Goal: Check status

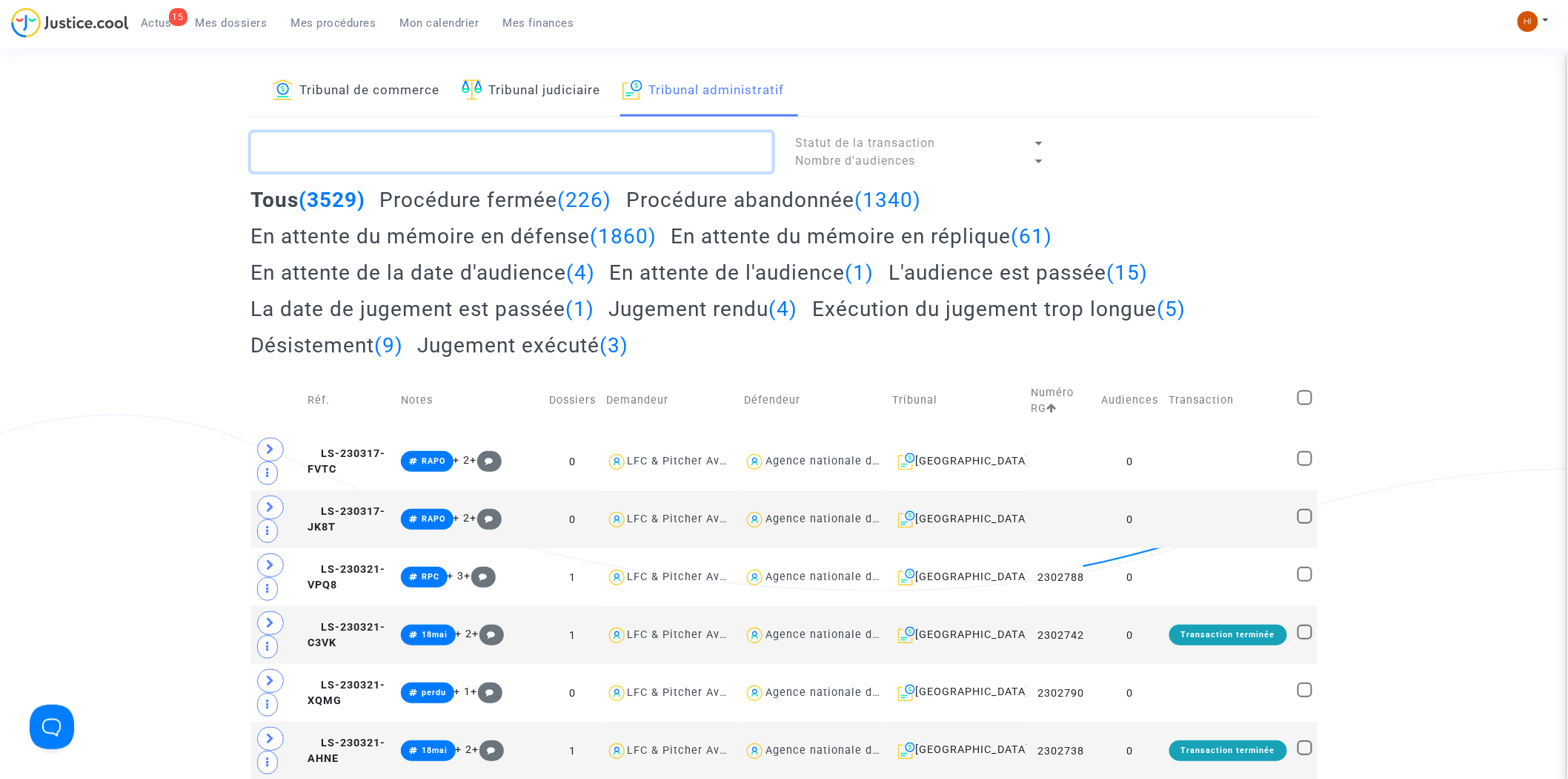
click at [567, 142] on textarea at bounding box center [512, 152] width 523 height 40
paste textarea "LS-250203-DFT2"
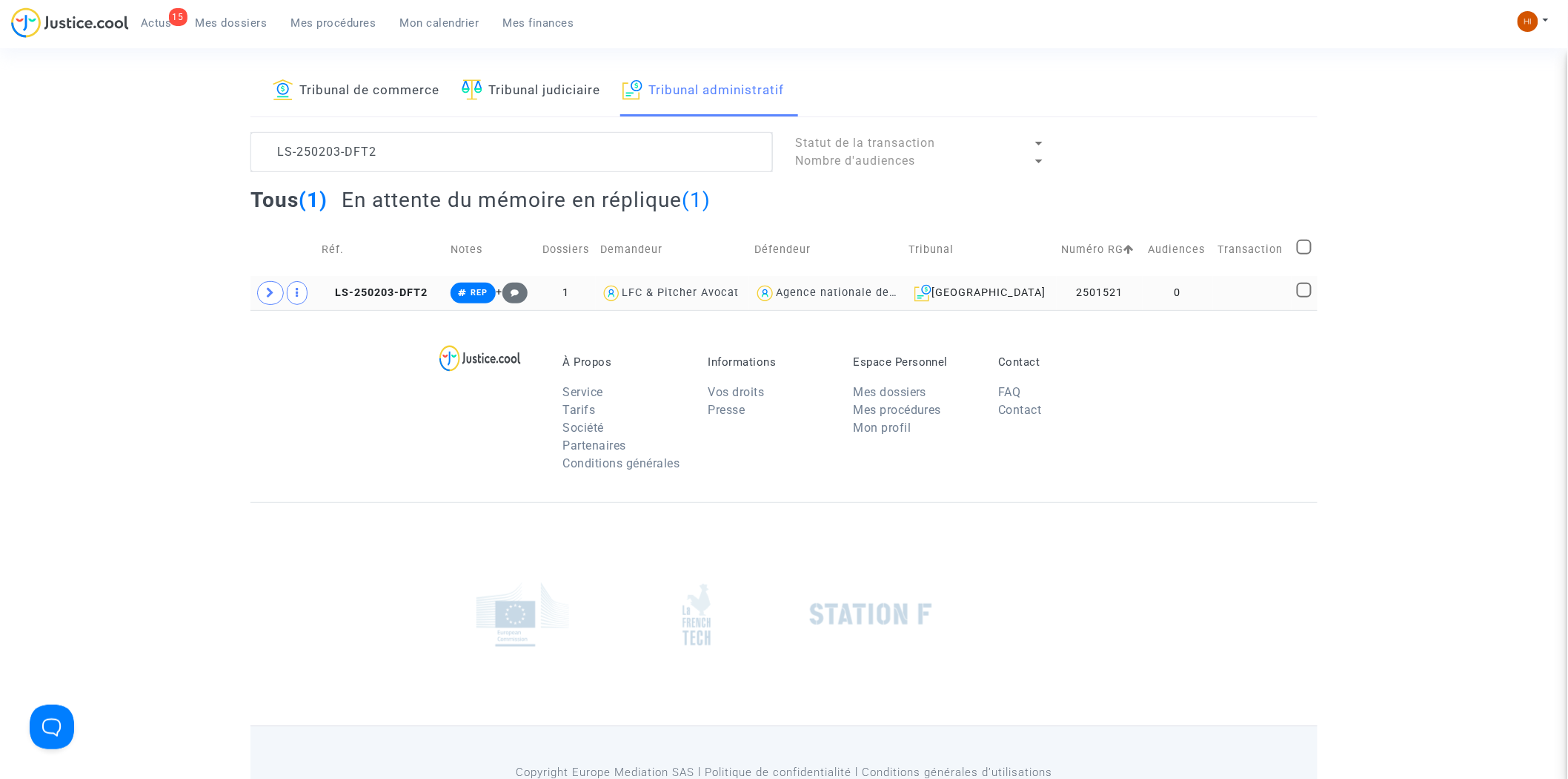
click at [398, 283] on td "LS-250203-DFT2" at bounding box center [381, 292] width 128 height 34
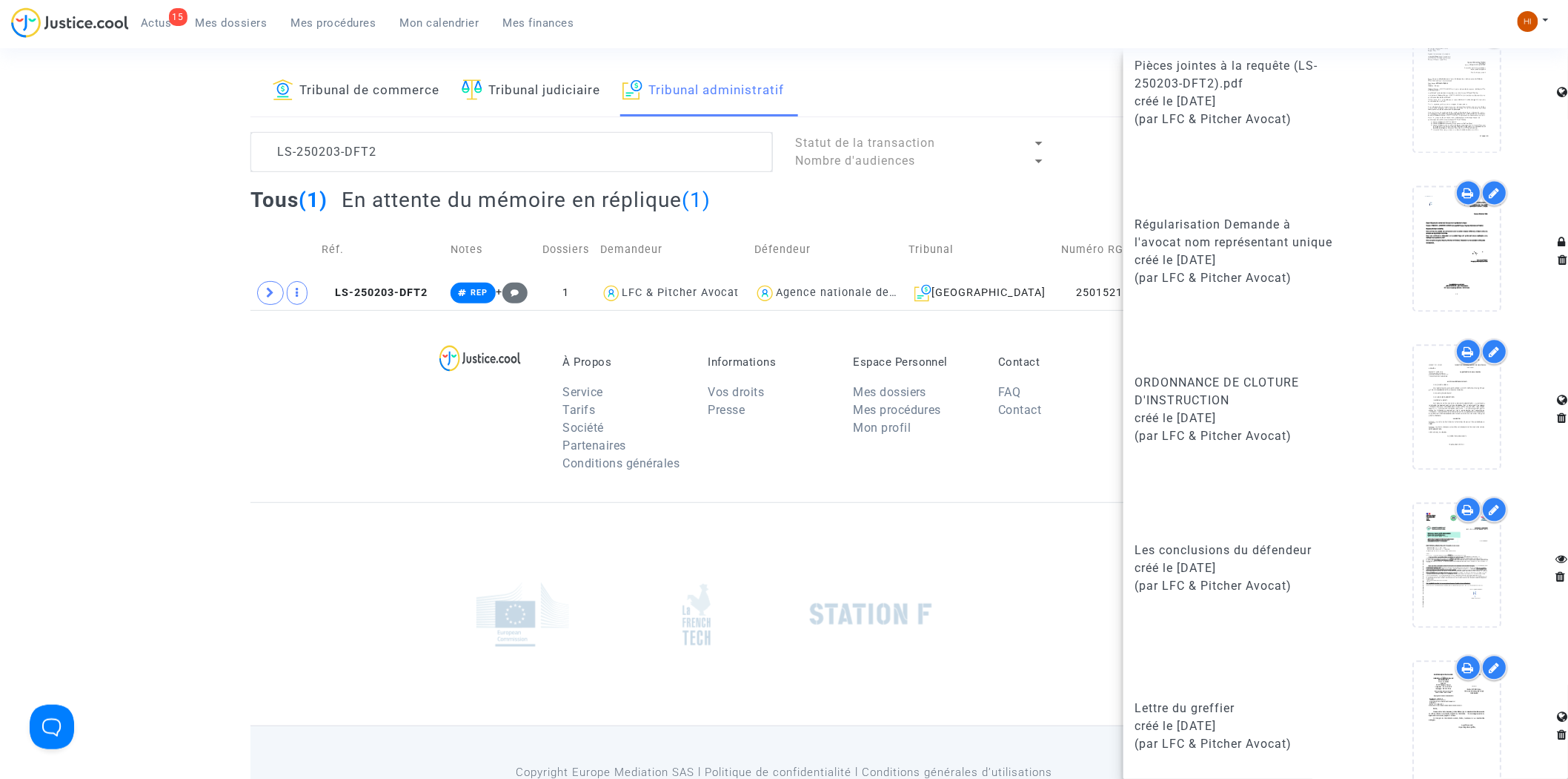
scroll to position [1268, 0]
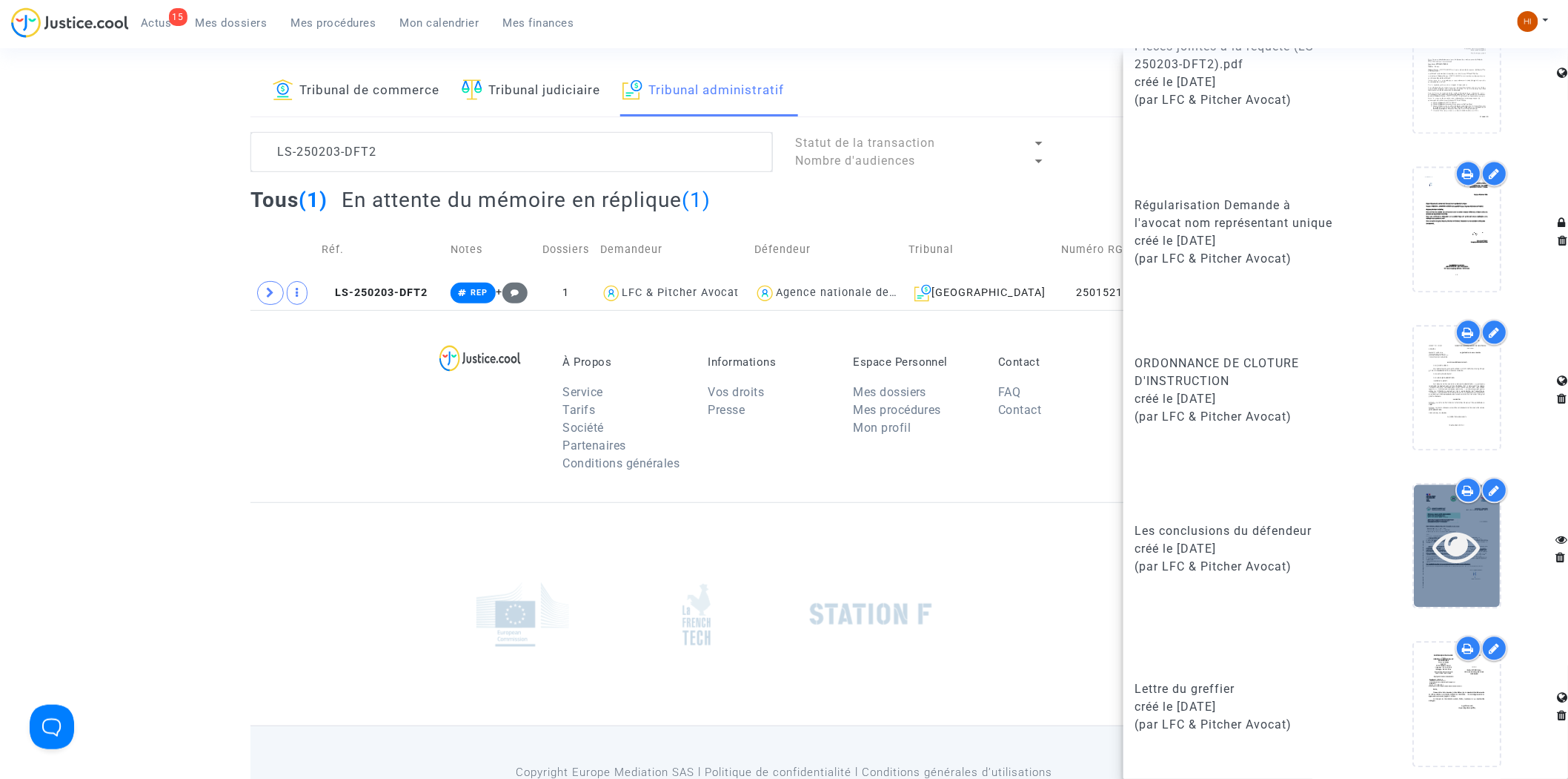
click at [1464, 545] on icon at bounding box center [1457, 546] width 48 height 47
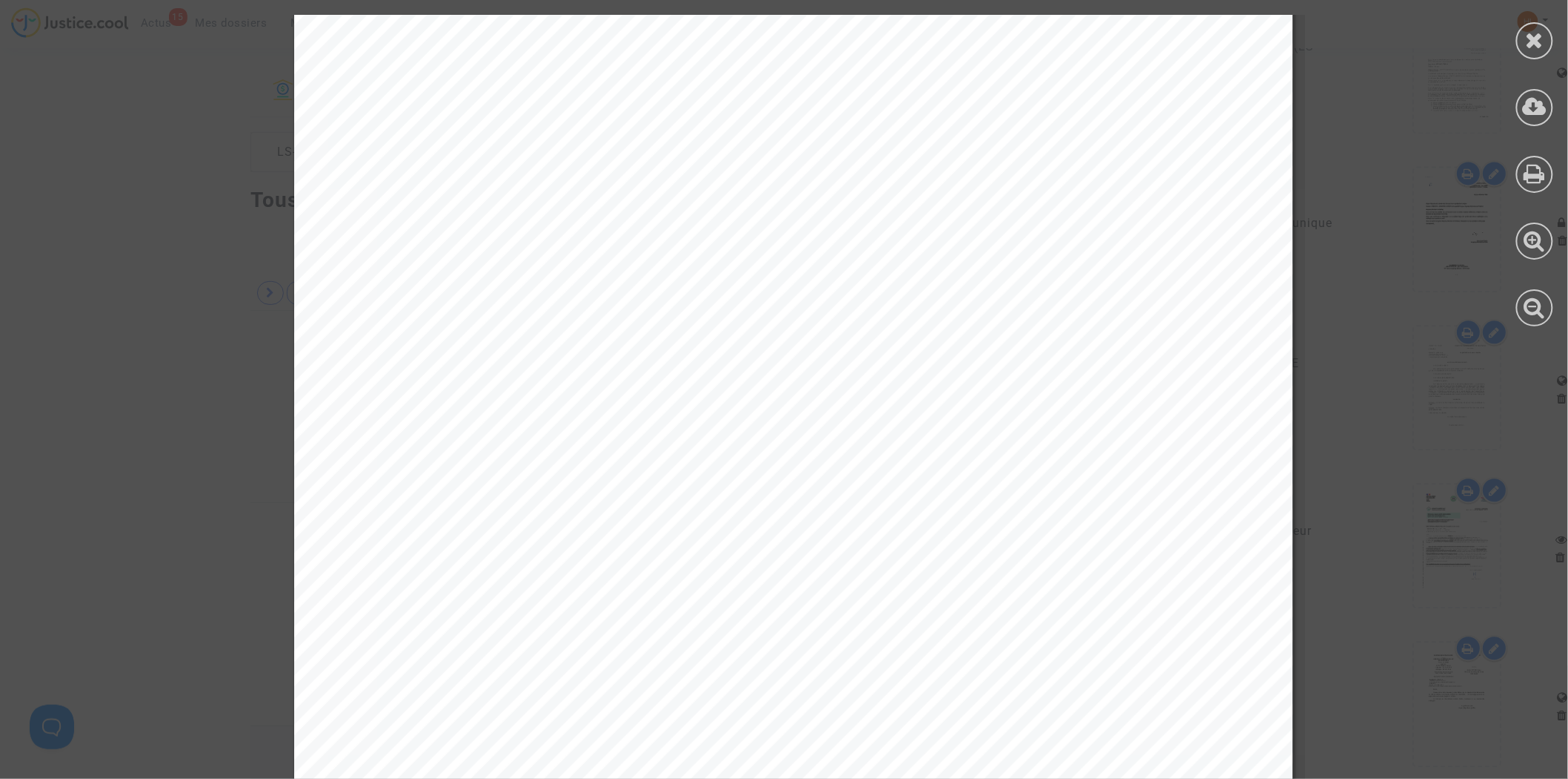
scroll to position [0, 0]
click at [1539, 39] on icon at bounding box center [1535, 39] width 19 height 23
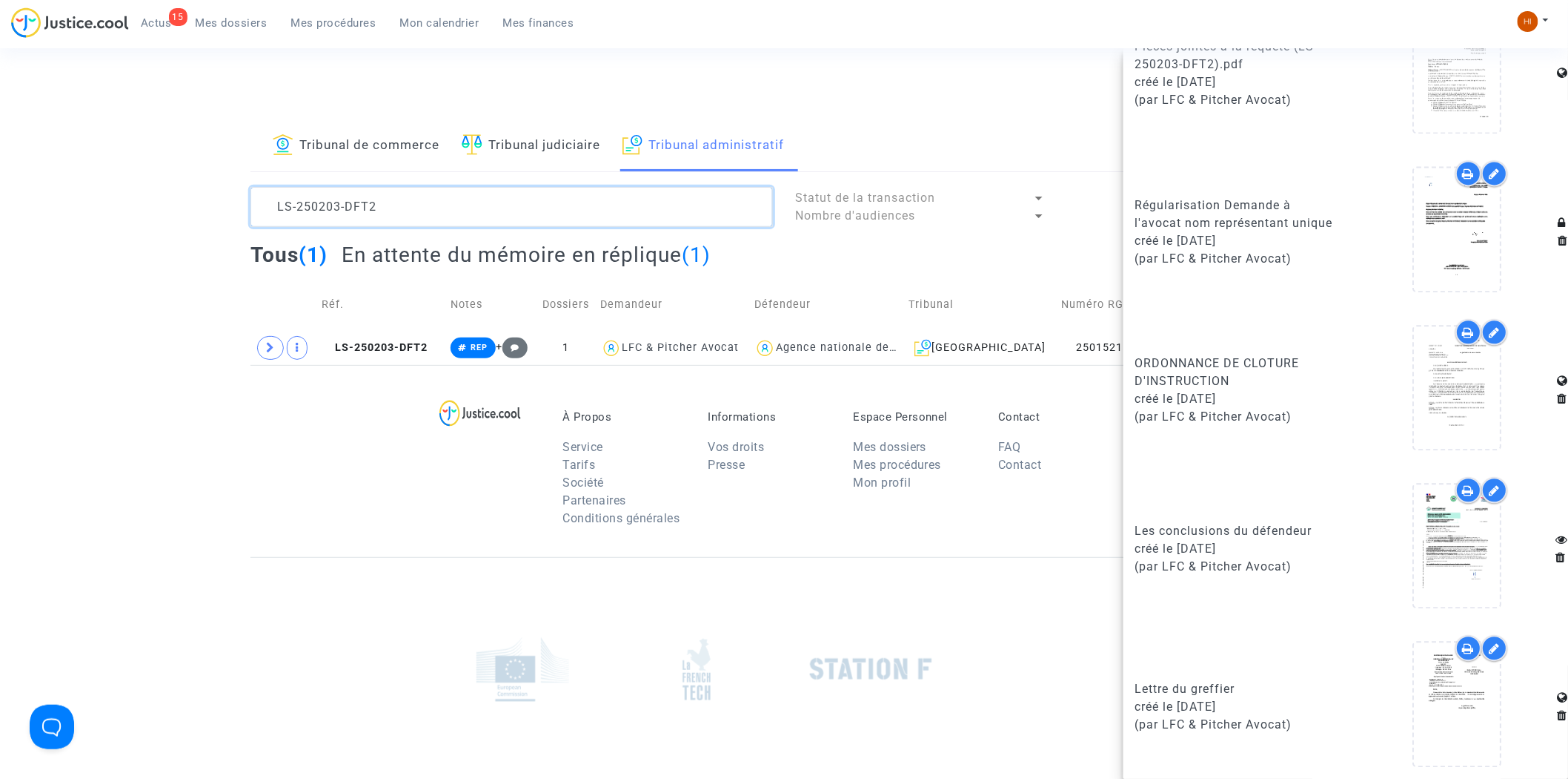
click at [409, 206] on textarea at bounding box center [512, 207] width 523 height 40
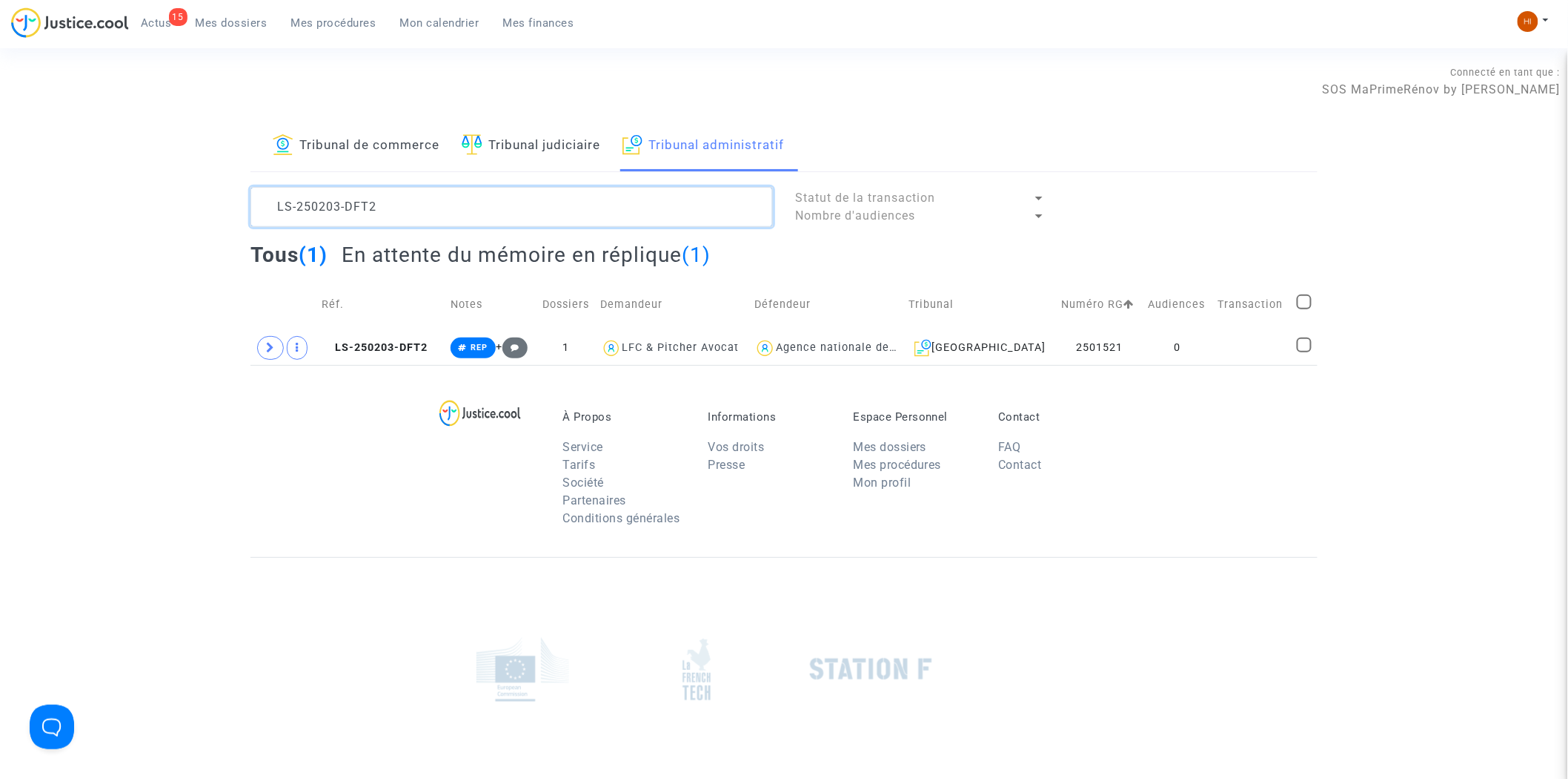
click at [409, 206] on textarea at bounding box center [512, 207] width 523 height 40
paste textarea "AYQD"
click at [1160, 347] on td "0" at bounding box center [1172, 348] width 74 height 34
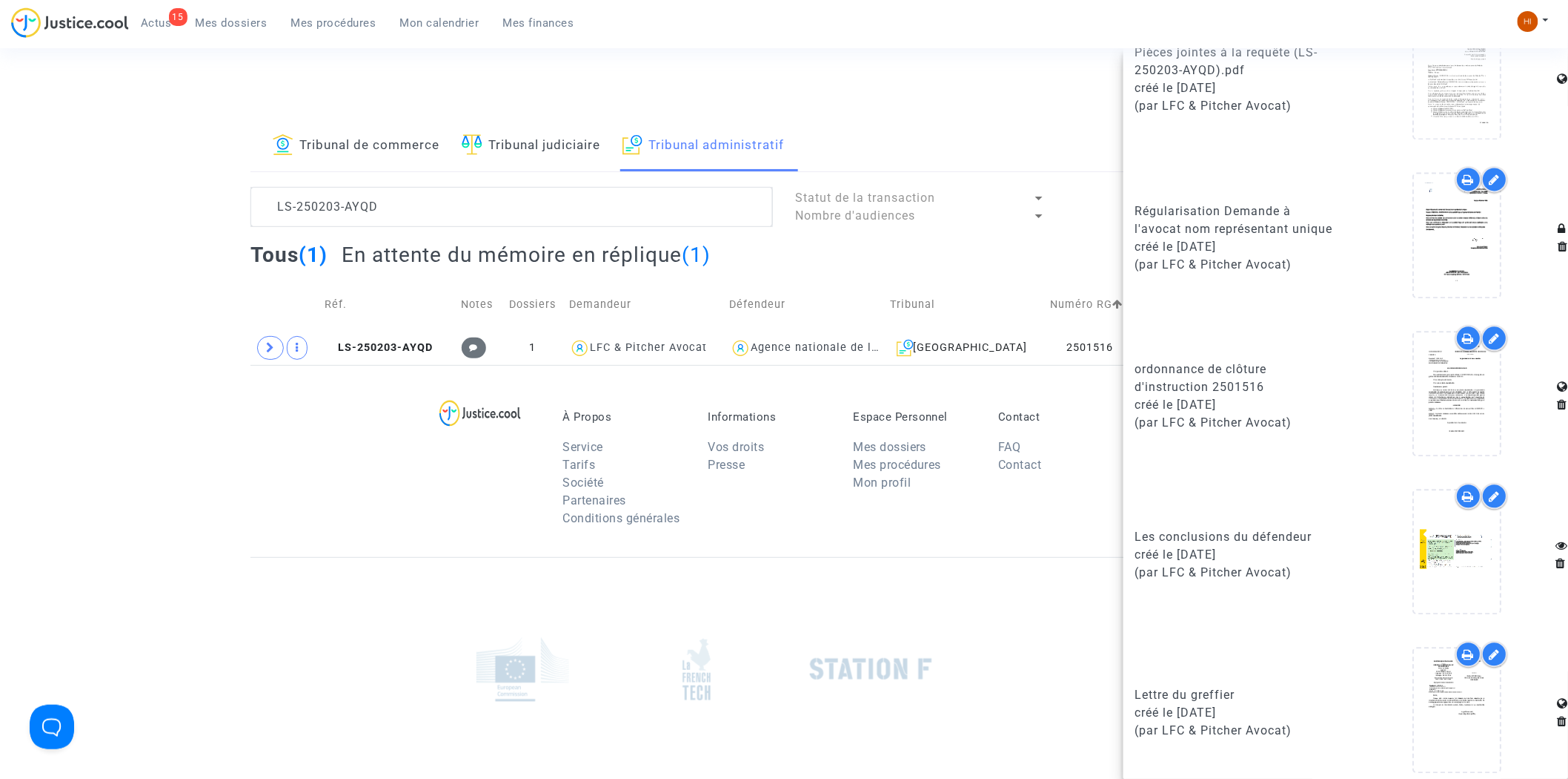
scroll to position [1268, 0]
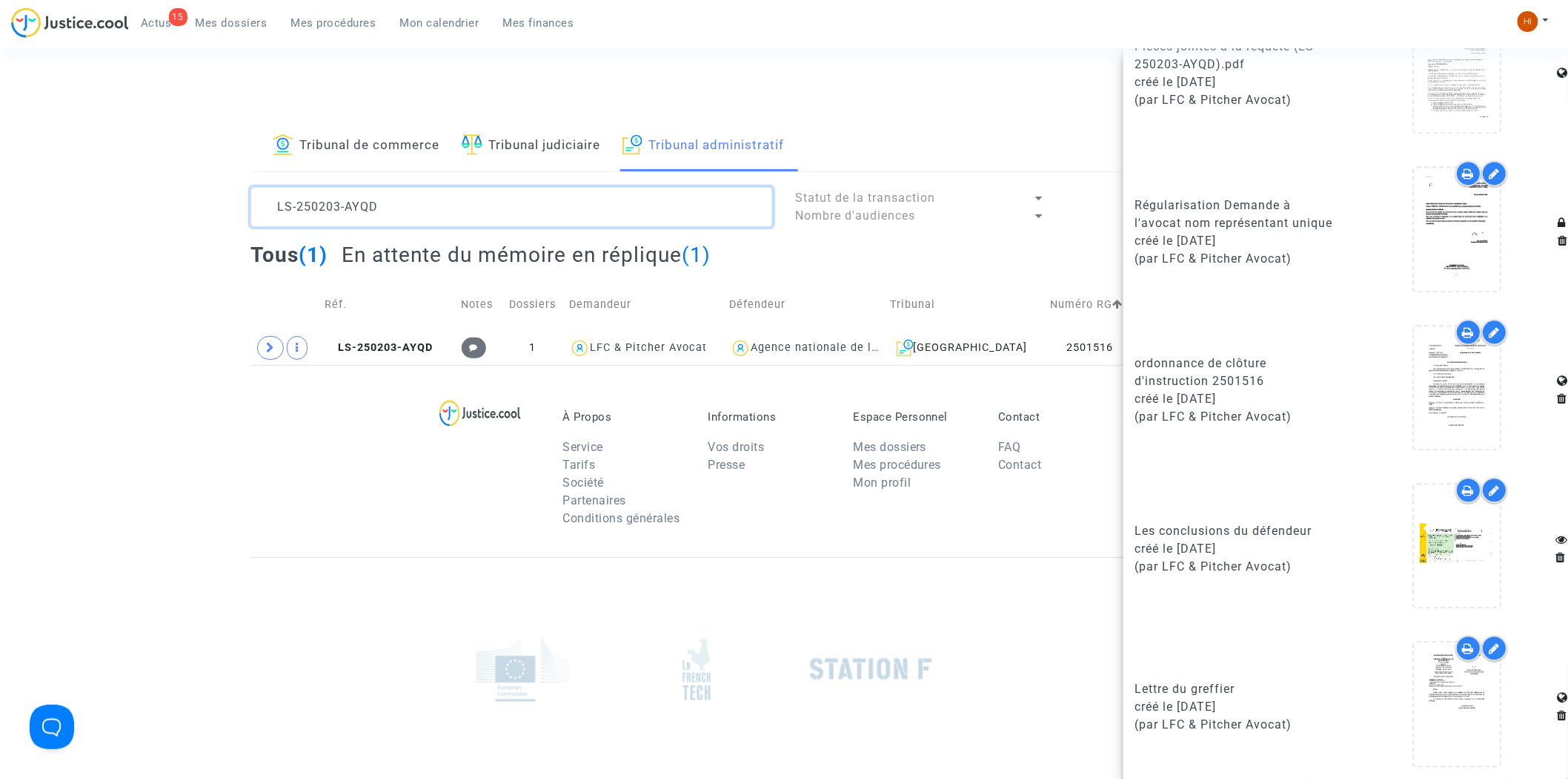
click at [533, 209] on textarea at bounding box center [512, 207] width 523 height 40
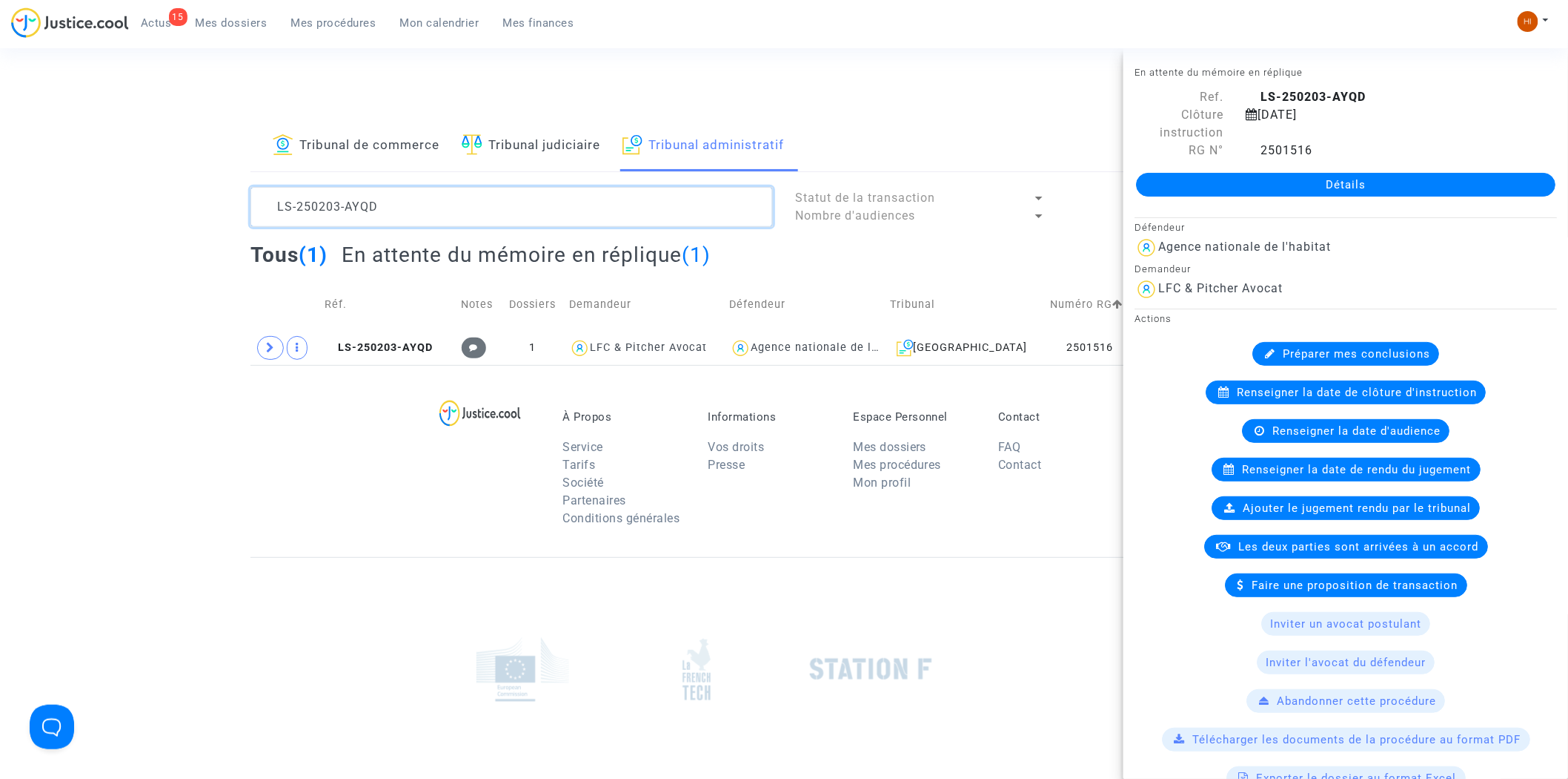
click at [533, 208] on textarea at bounding box center [512, 207] width 523 height 40
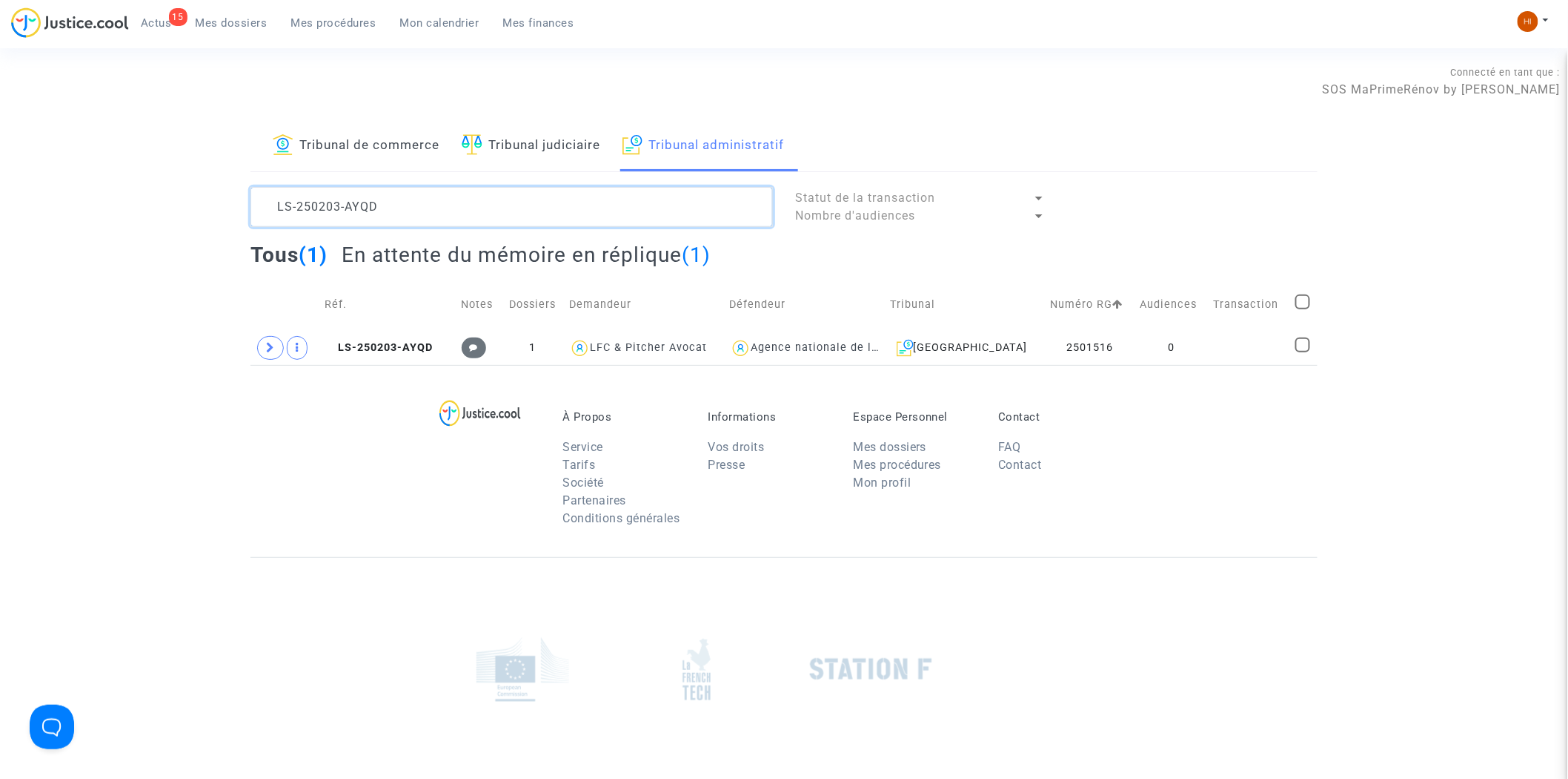
click at [533, 208] on textarea at bounding box center [512, 207] width 523 height 40
paste textarea "EJV"
type textarea "LS-250203-AEJV"
click at [1129, 337] on td "2501515" at bounding box center [1103, 348] width 85 height 34
